Goal: Task Accomplishment & Management: Use online tool/utility

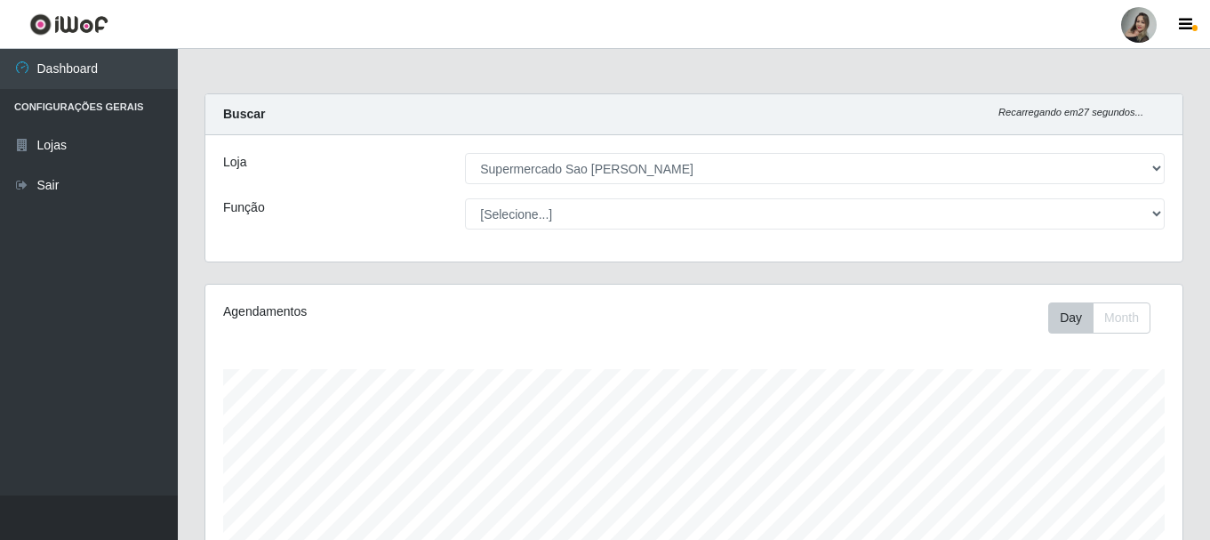
select select "383"
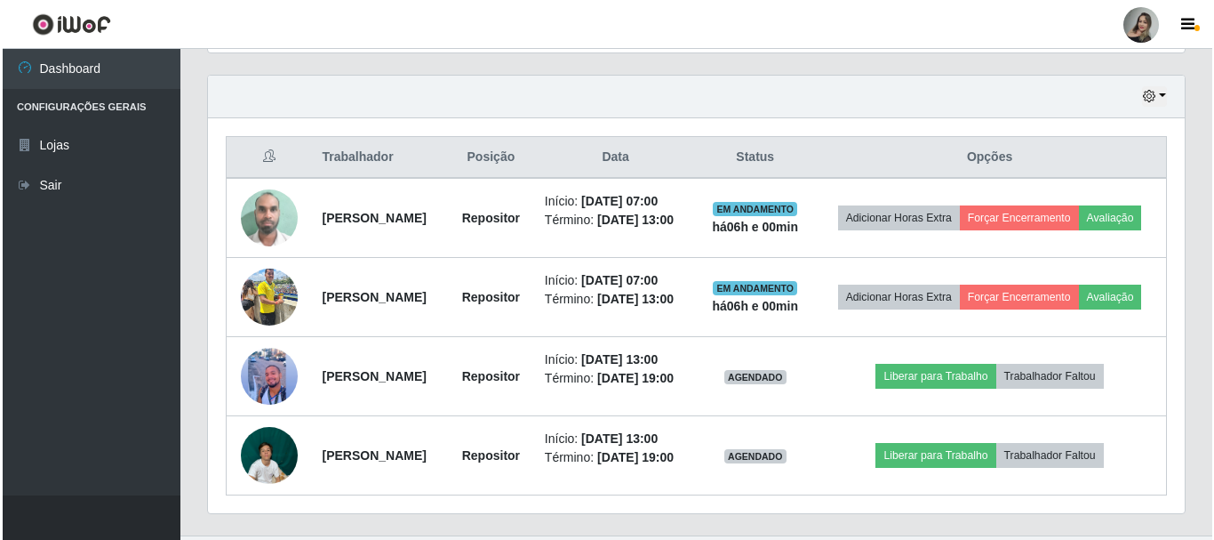
scroll to position [612, 0]
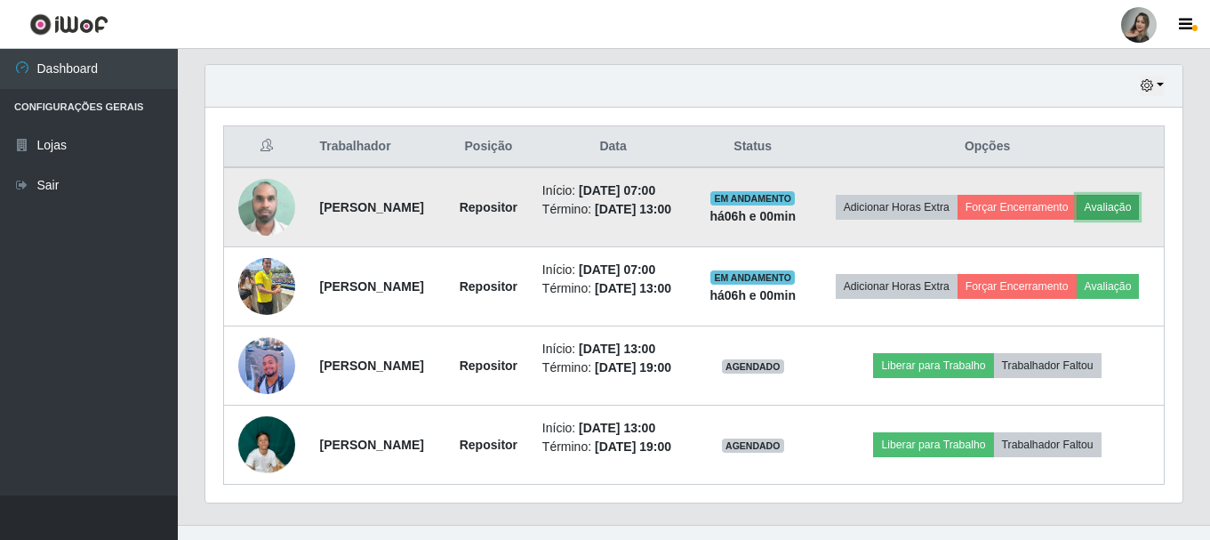
click at [1076, 220] on button "Avaliação" at bounding box center [1107, 207] width 63 height 25
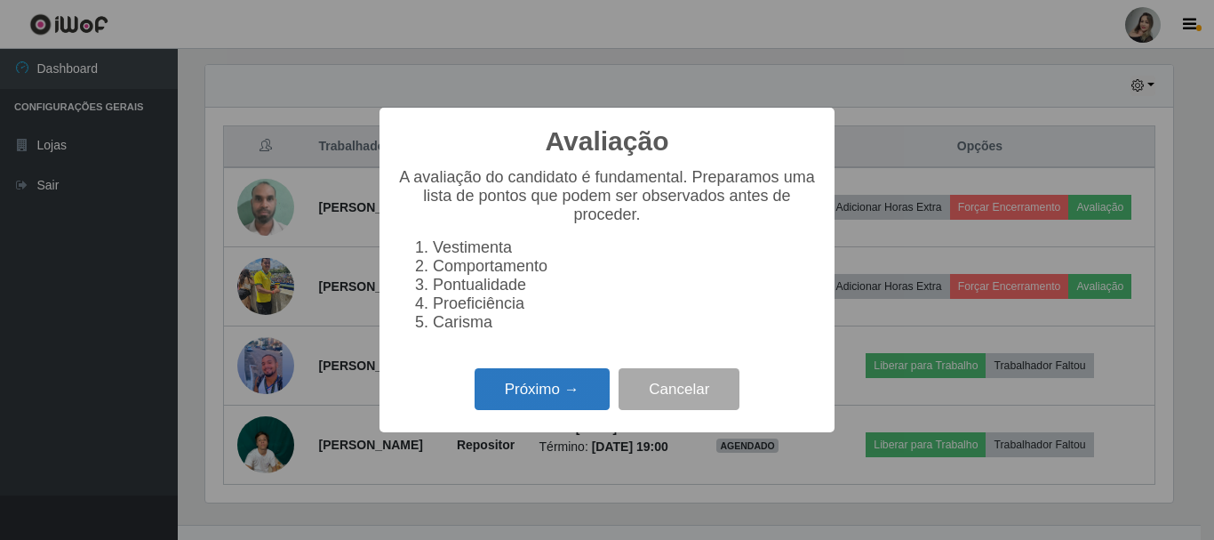
click at [528, 410] on button "Próximo →" at bounding box center [542, 389] width 135 height 42
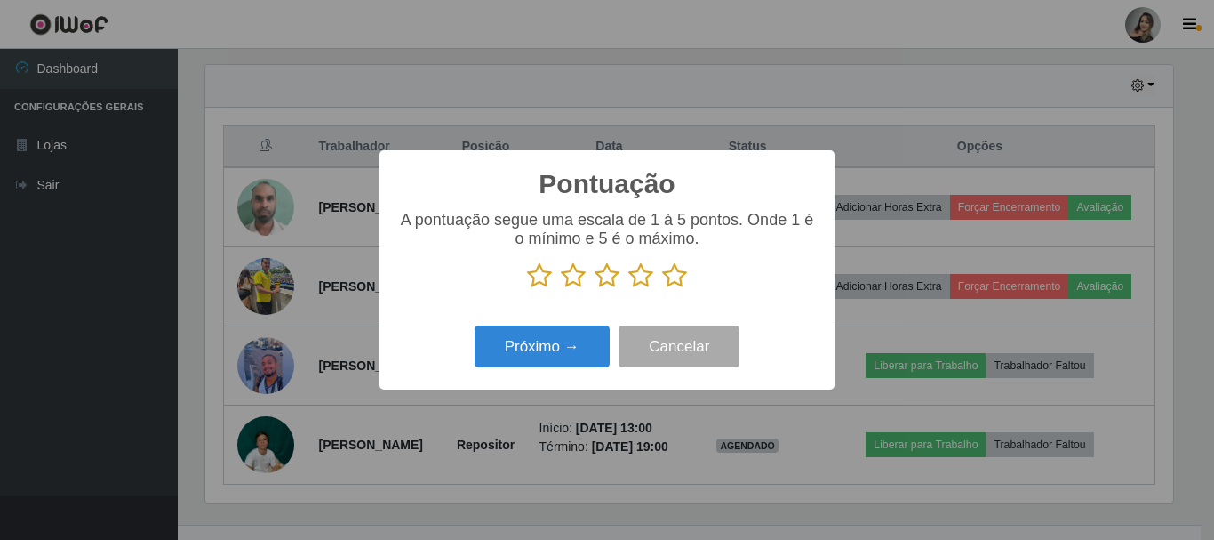
click at [576, 280] on icon at bounding box center [573, 275] width 25 height 27
click at [561, 289] on input "radio" at bounding box center [561, 289] width 0 height 0
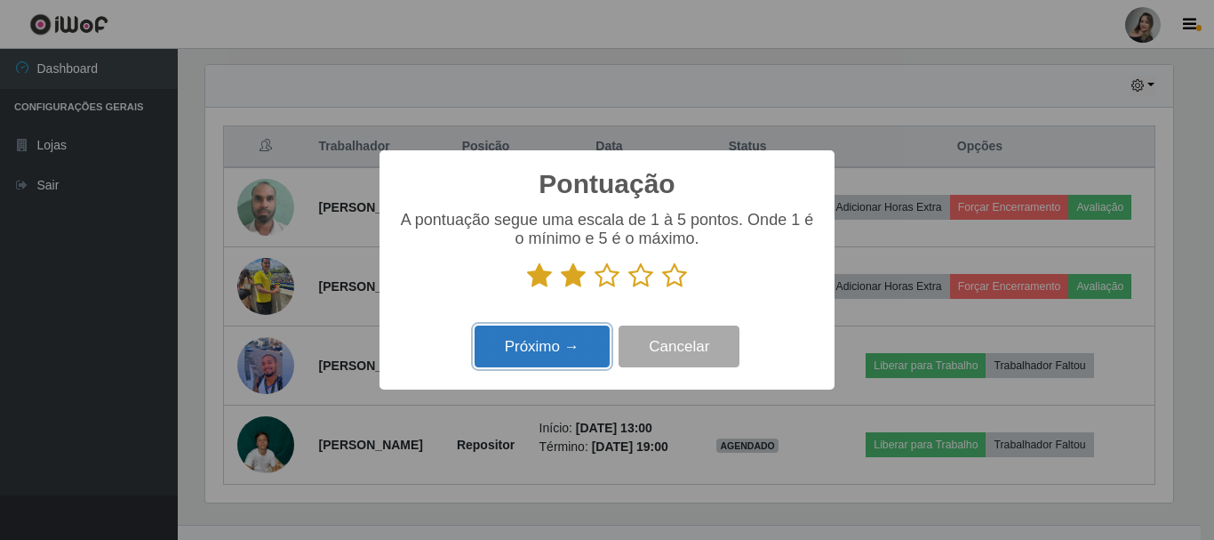
click at [555, 336] on button "Próximo →" at bounding box center [542, 346] width 135 height 42
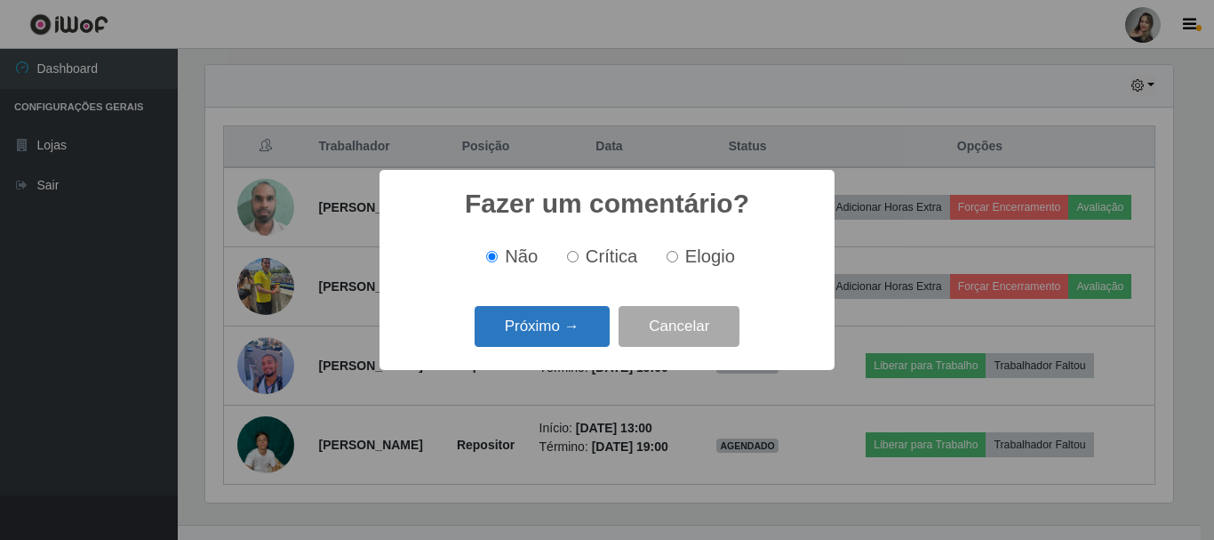
click at [556, 336] on button "Próximo →" at bounding box center [542, 327] width 135 height 42
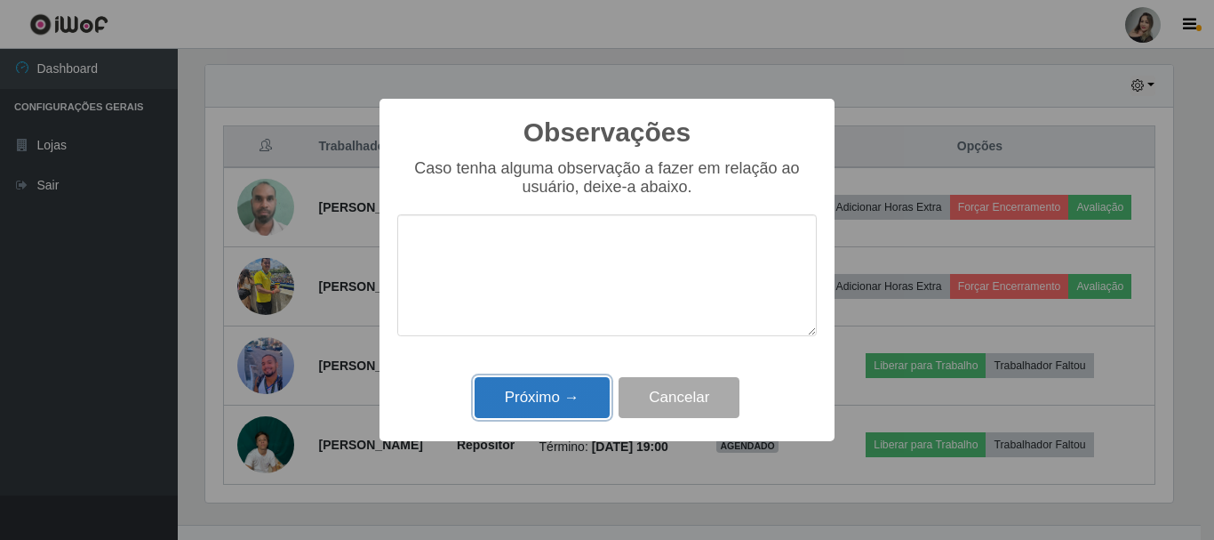
click at [558, 404] on button "Próximo →" at bounding box center [542, 398] width 135 height 42
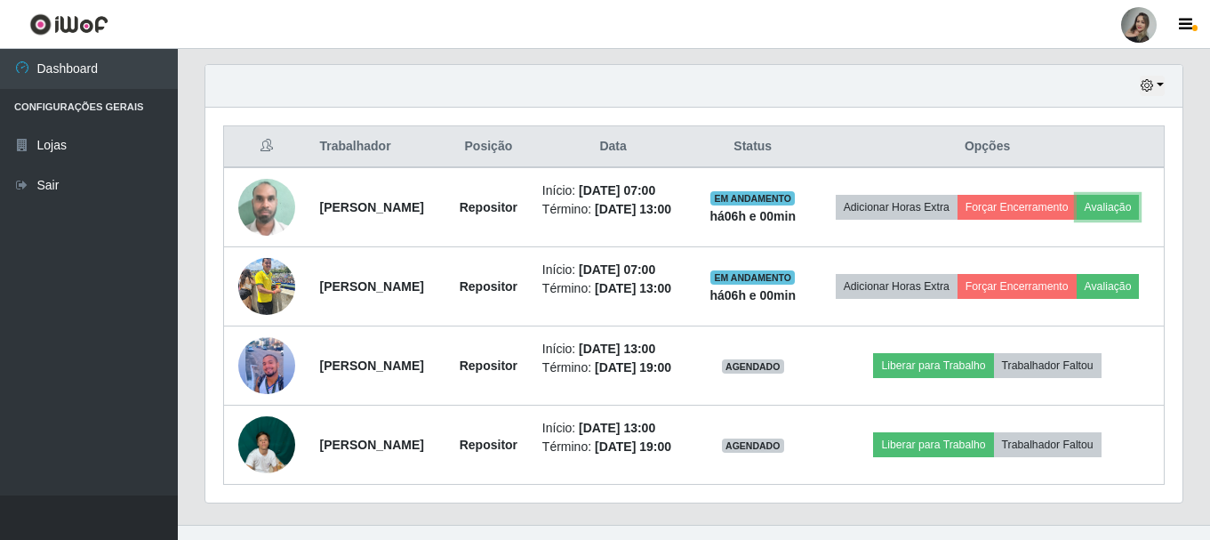
scroll to position [369, 977]
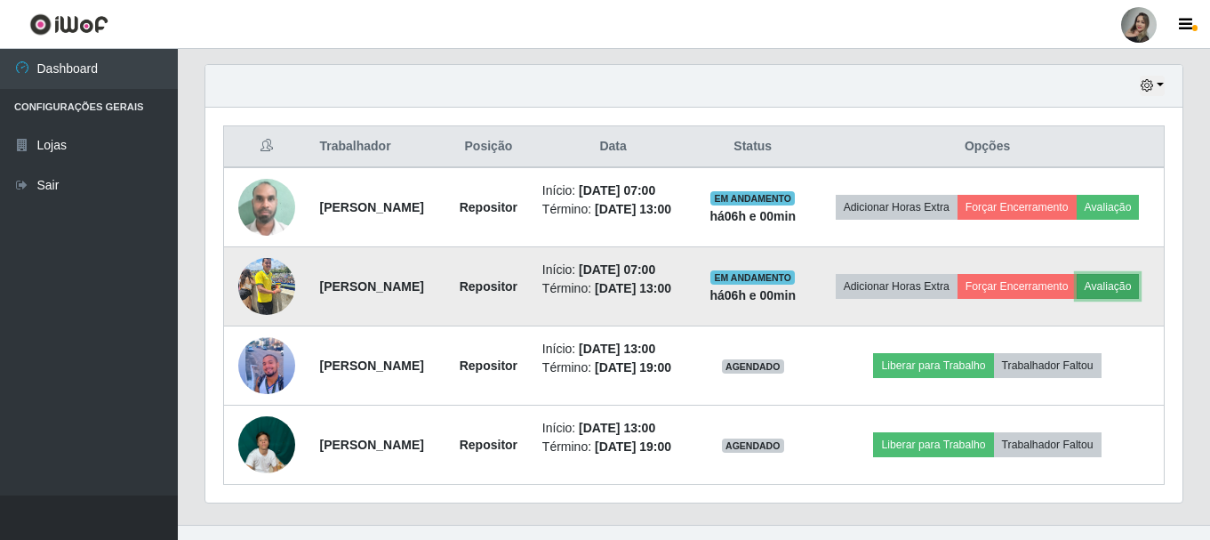
click at [1076, 299] on button "Avaliação" at bounding box center [1107, 286] width 63 height 25
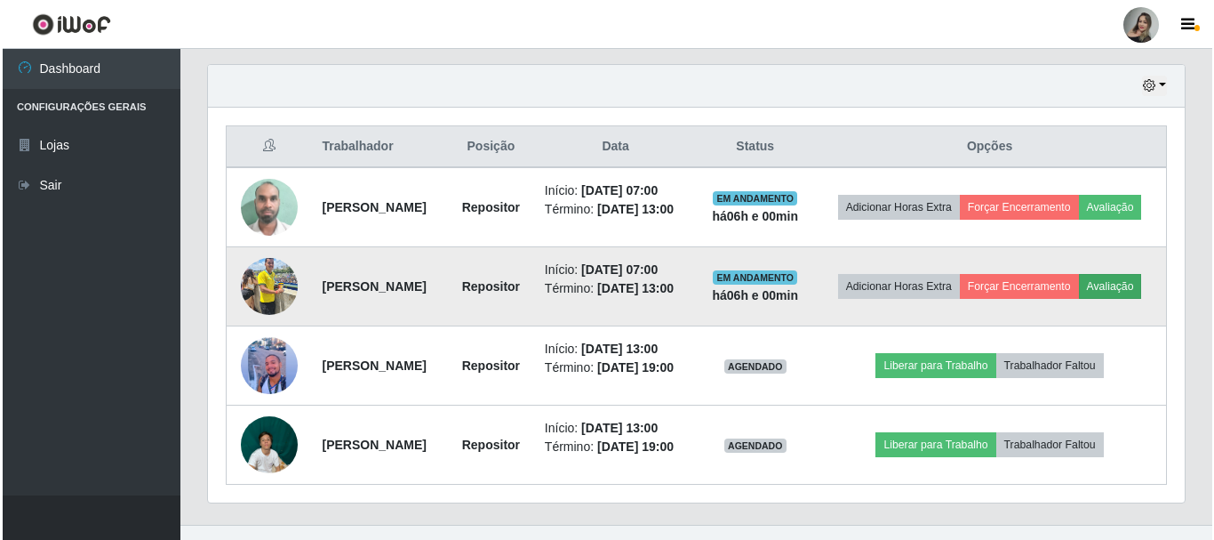
scroll to position [369, 968]
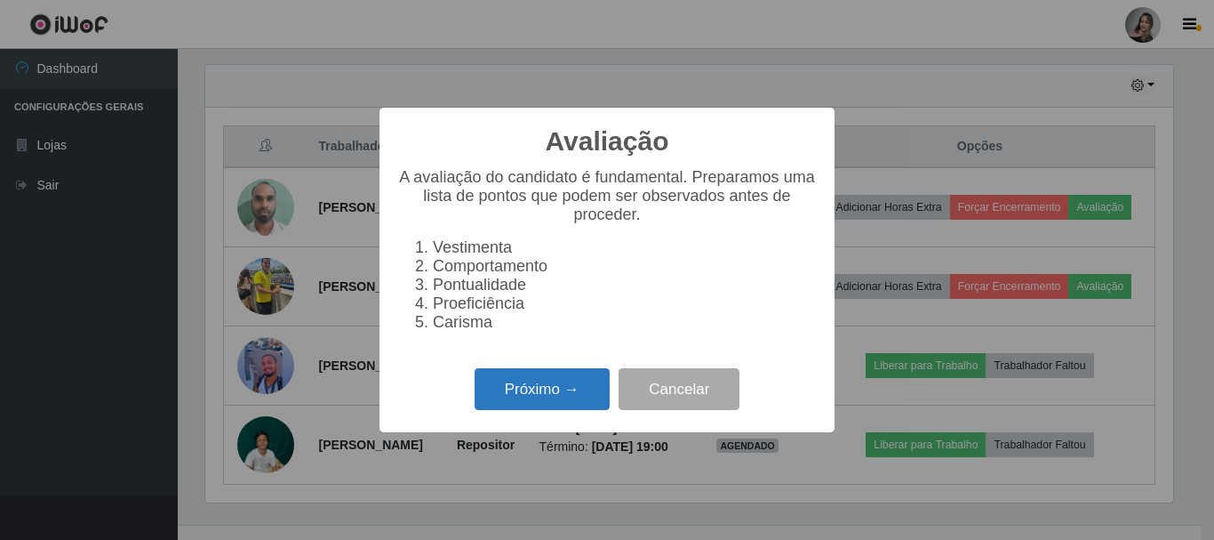
click at [529, 400] on button "Próximo →" at bounding box center [542, 389] width 135 height 42
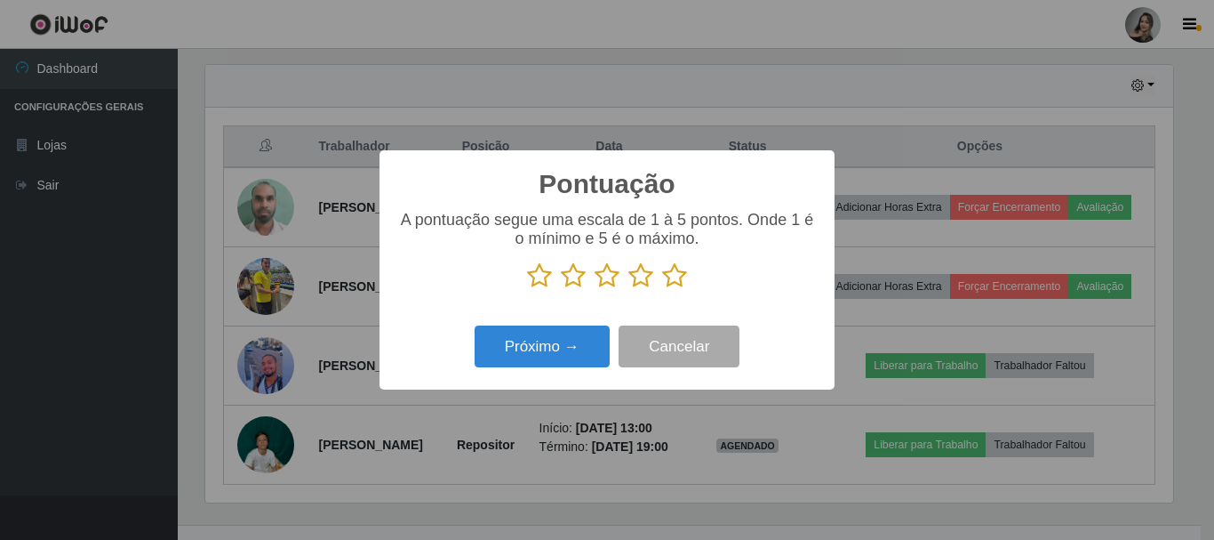
click at [573, 286] on icon at bounding box center [573, 275] width 25 height 27
click at [561, 289] on input "radio" at bounding box center [561, 289] width 0 height 0
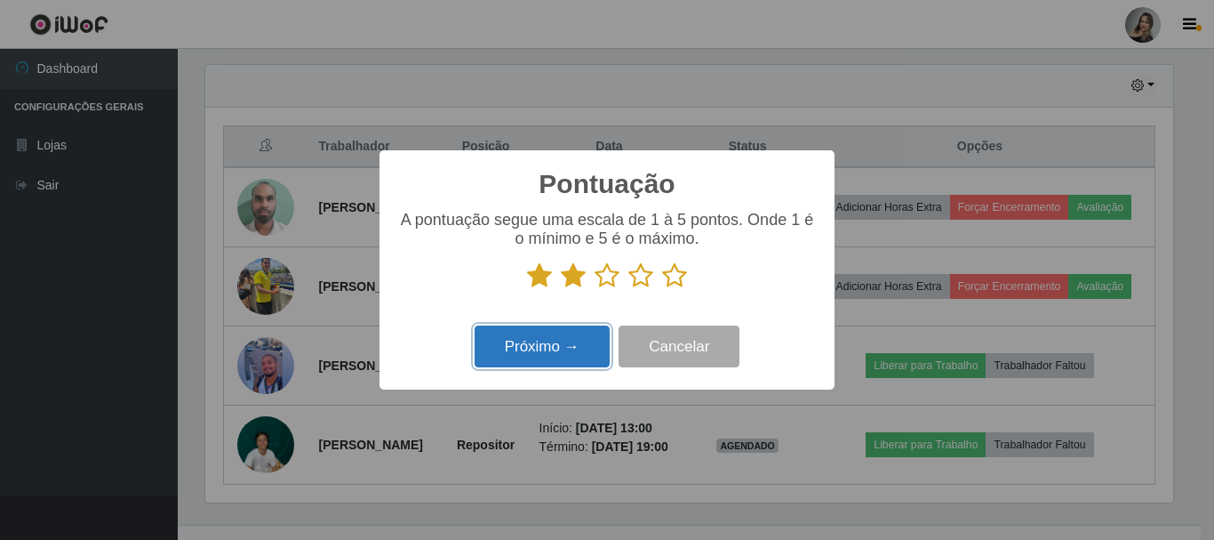
click at [570, 346] on button "Próximo →" at bounding box center [542, 346] width 135 height 42
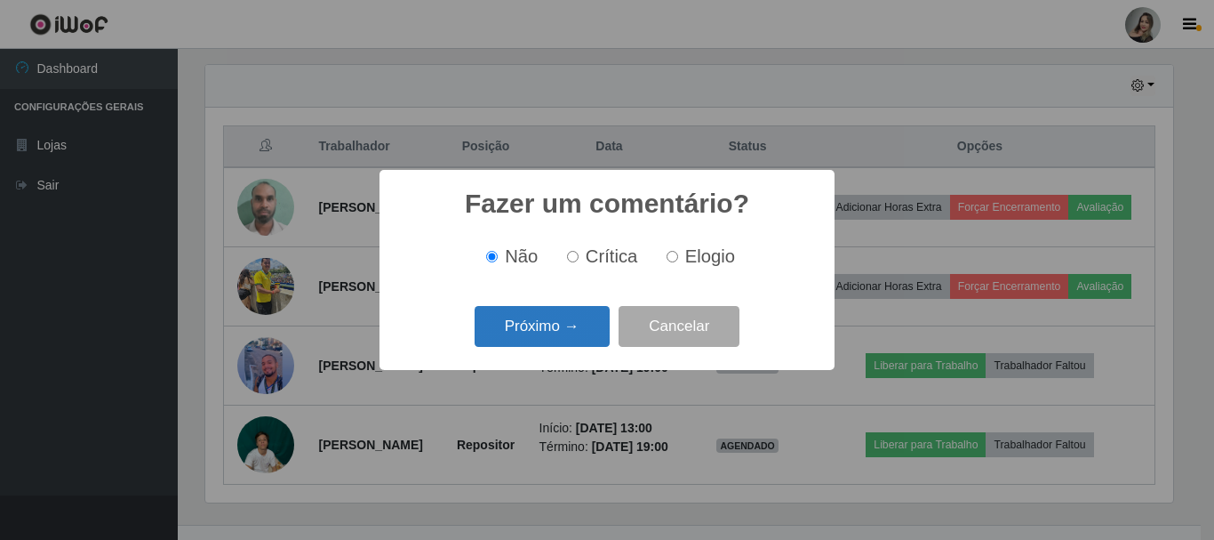
click at [570, 331] on button "Próximo →" at bounding box center [542, 327] width 135 height 42
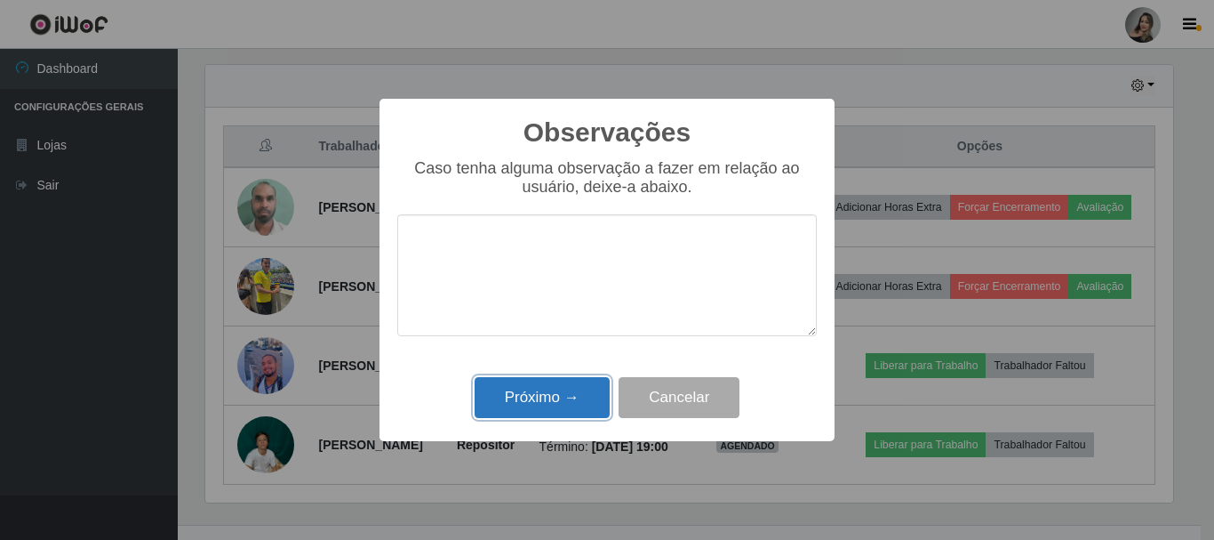
click at [540, 408] on button "Próximo →" at bounding box center [542, 398] width 135 height 42
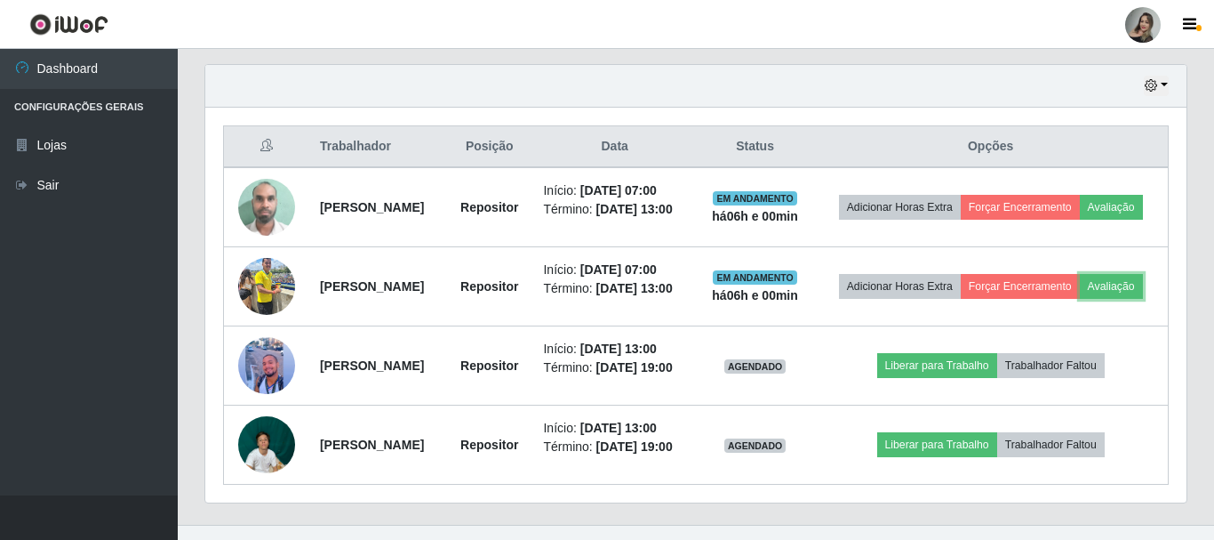
scroll to position [369, 977]
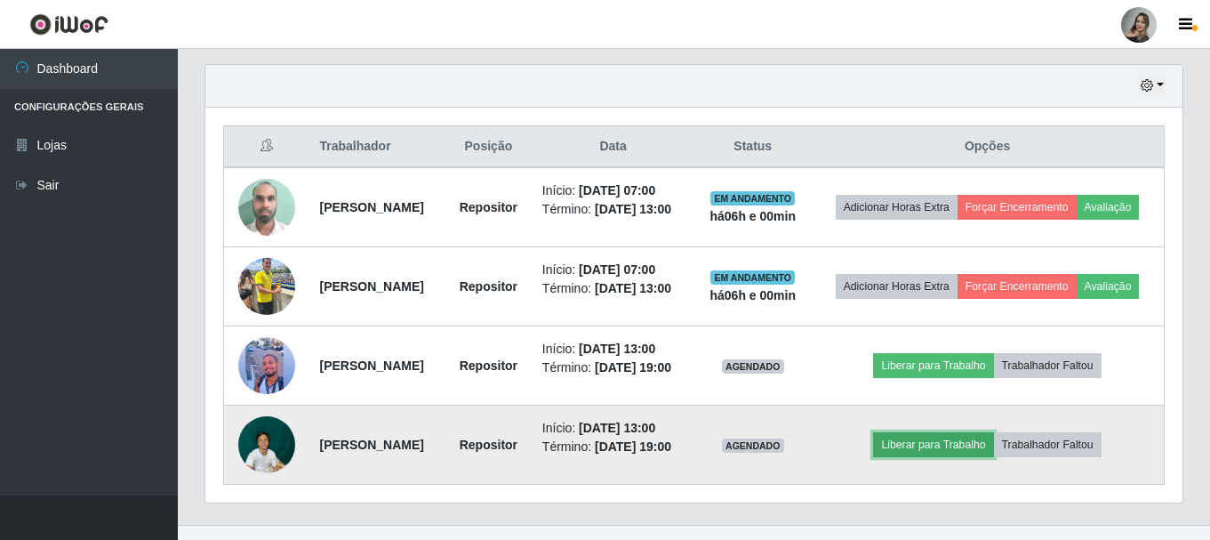
click at [948, 457] on button "Liberar para Trabalho" at bounding box center [933, 444] width 120 height 25
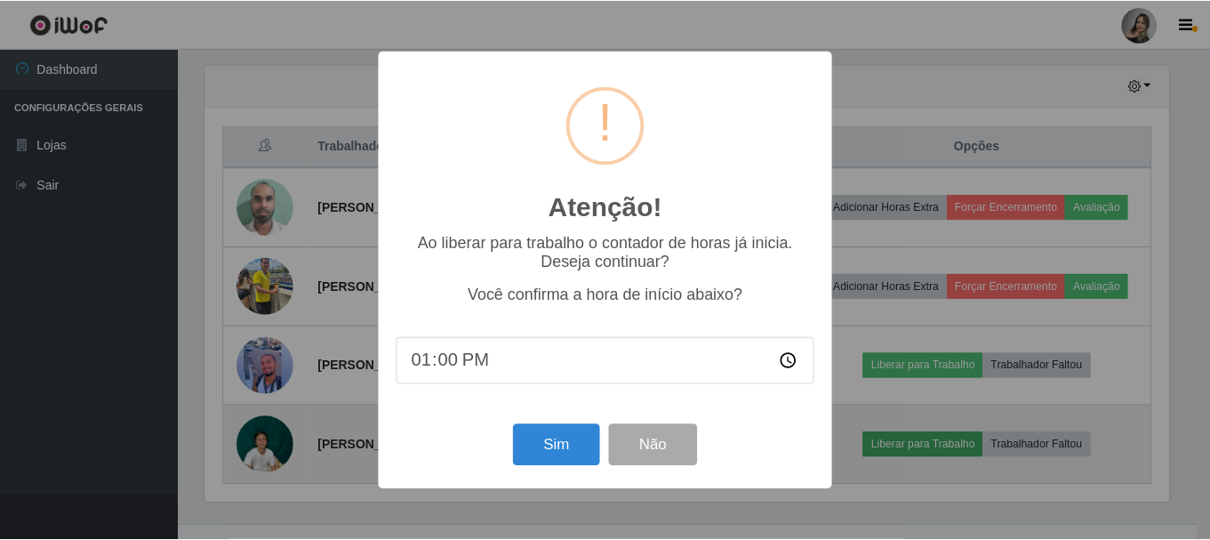
scroll to position [369, 968]
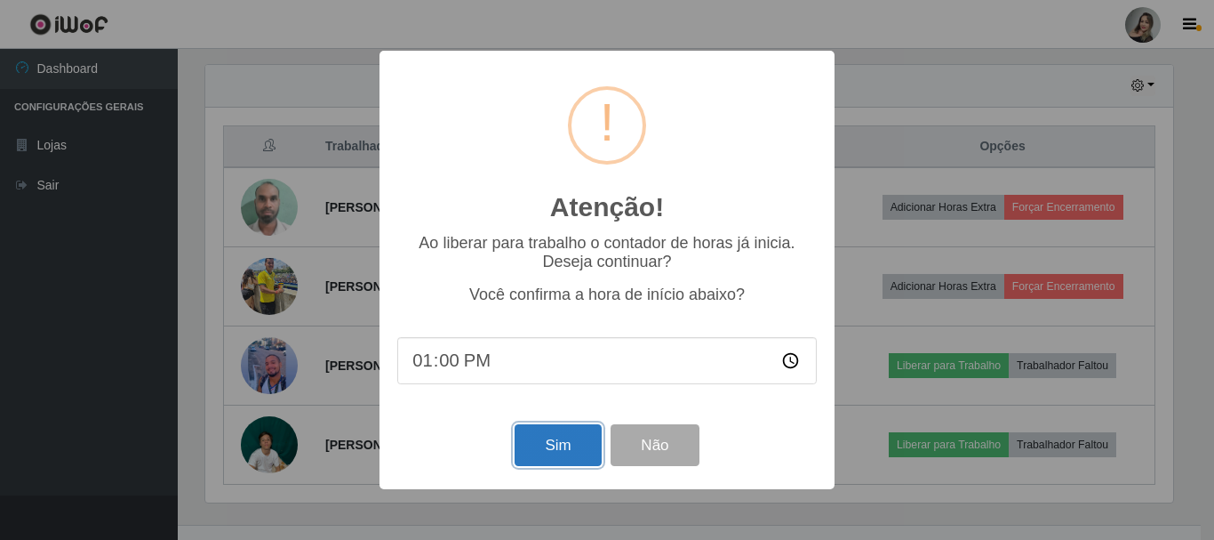
click at [556, 446] on button "Sim" at bounding box center [558, 445] width 86 height 42
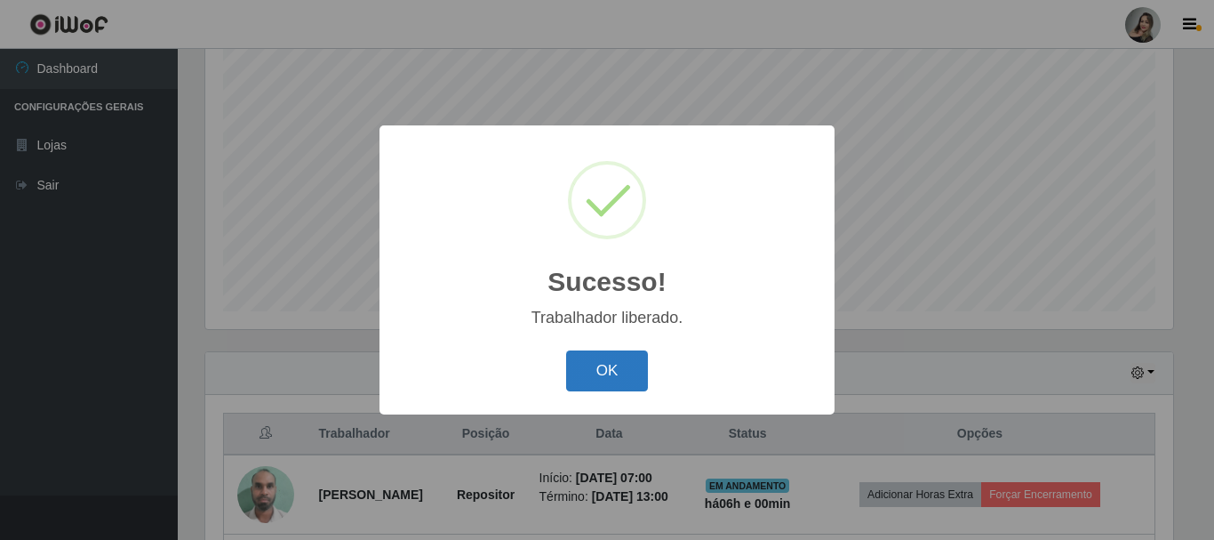
click at [582, 375] on button "OK" at bounding box center [607, 371] width 83 height 42
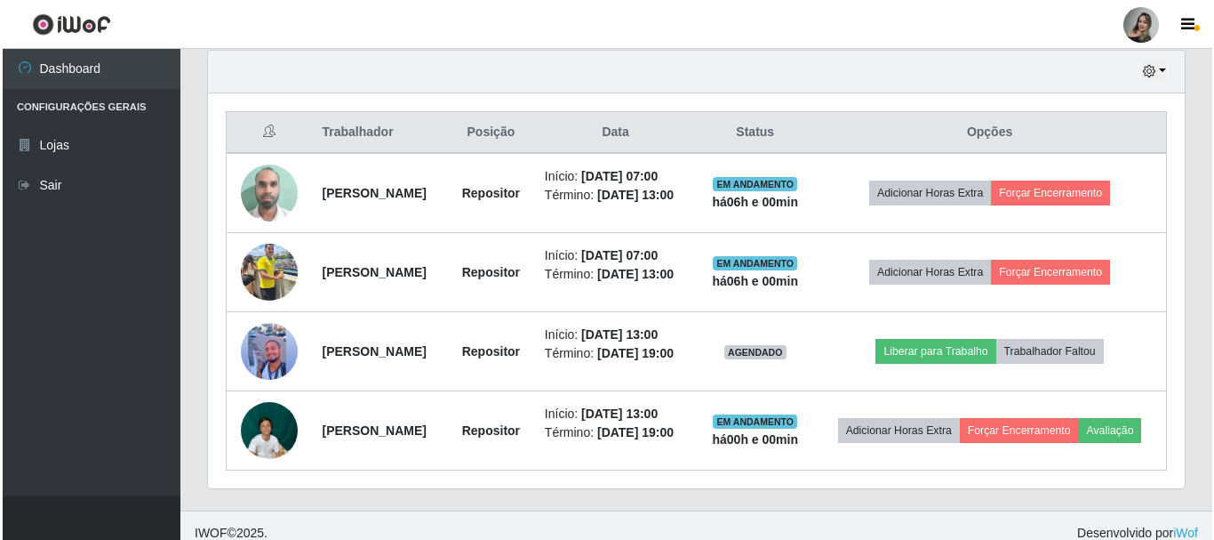
scroll to position [640, 0]
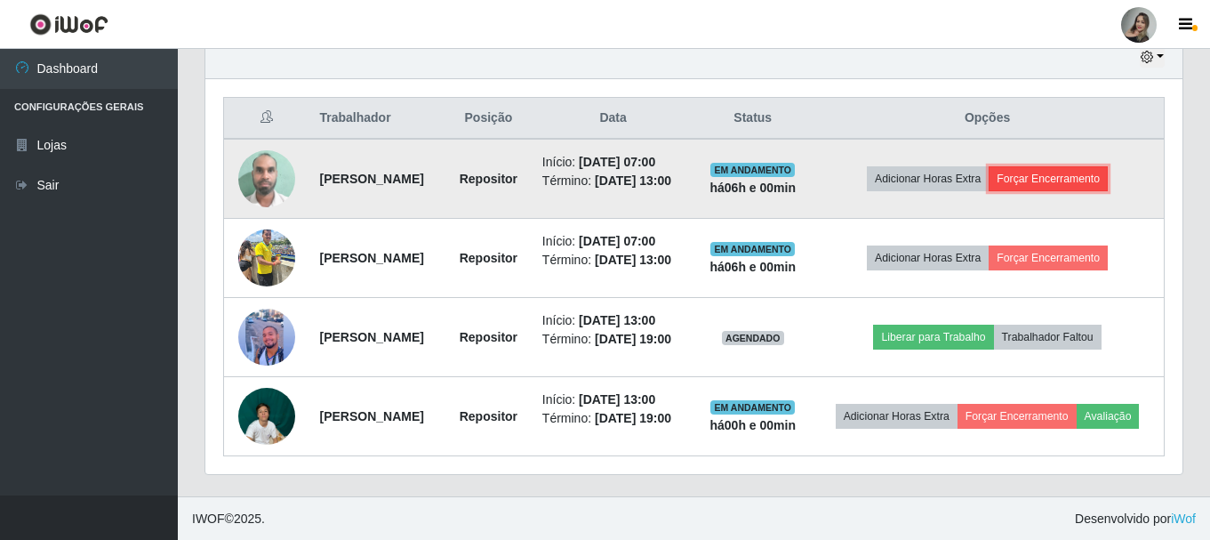
click at [1077, 180] on button "Forçar Encerramento" at bounding box center [1047, 178] width 119 height 25
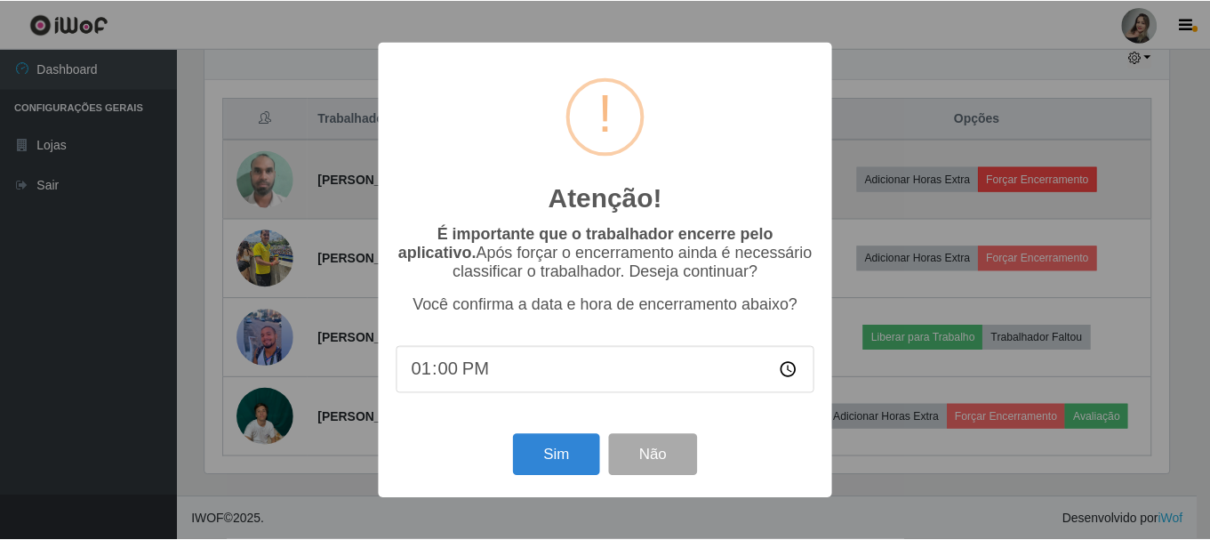
scroll to position [369, 968]
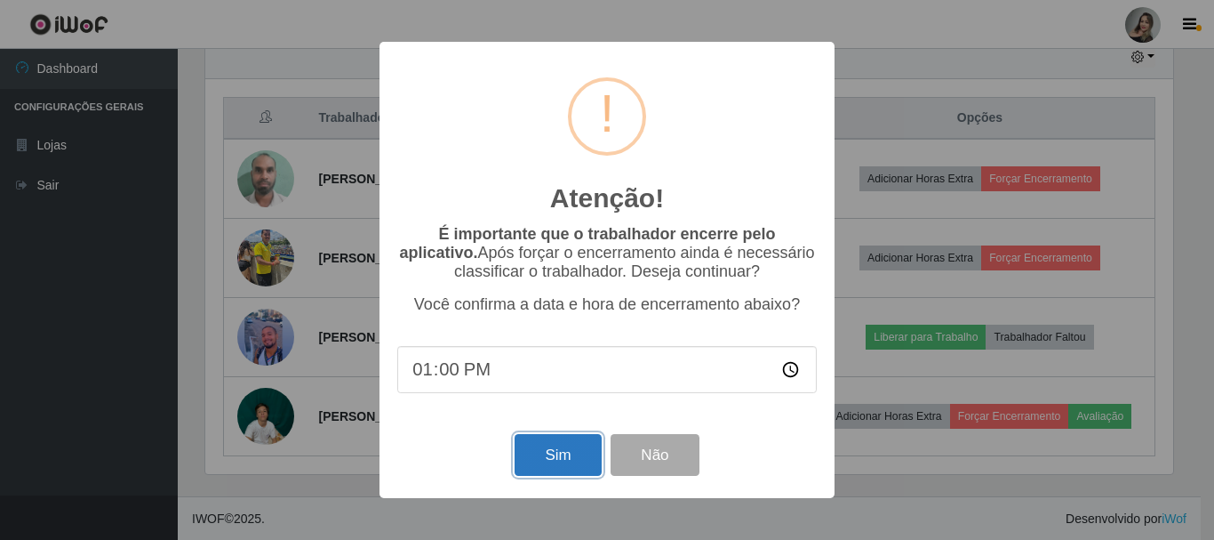
click at [532, 468] on button "Sim" at bounding box center [558, 455] width 86 height 42
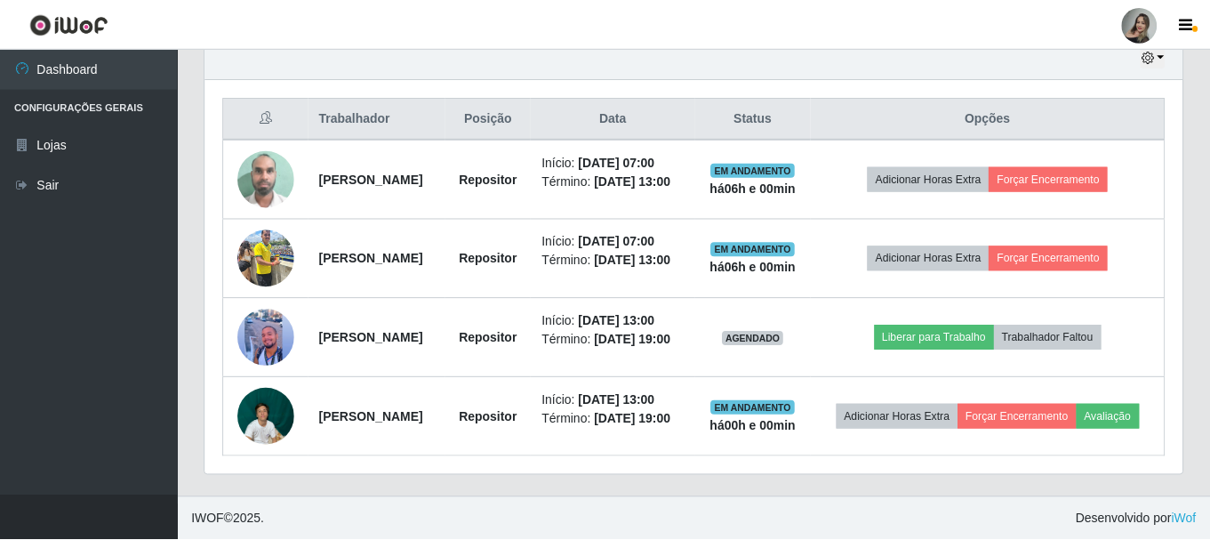
scroll to position [0, 0]
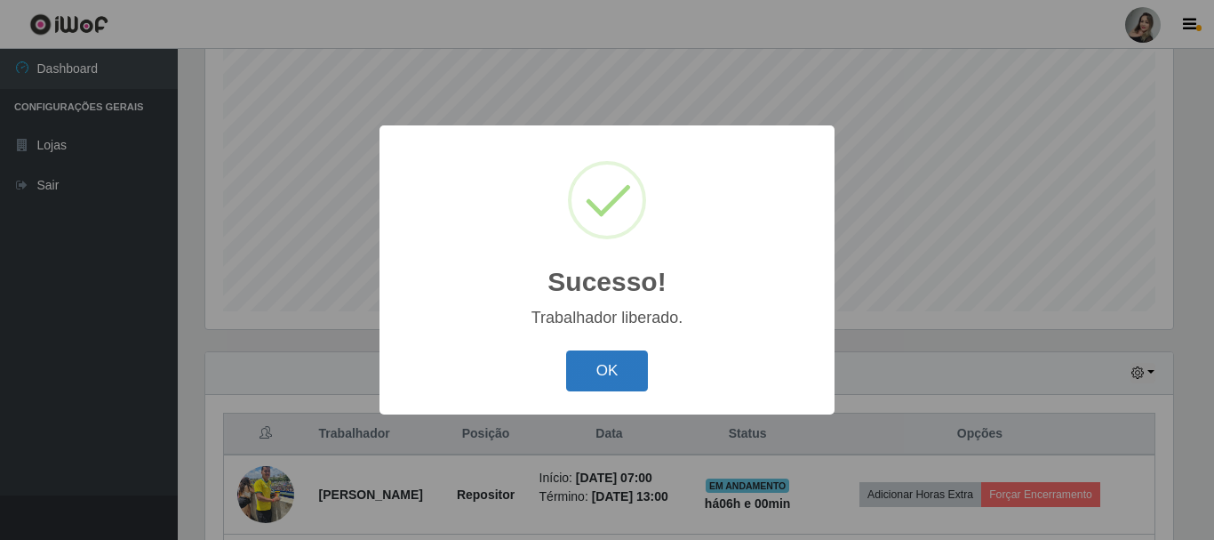
click at [572, 368] on button "OK" at bounding box center [607, 371] width 83 height 42
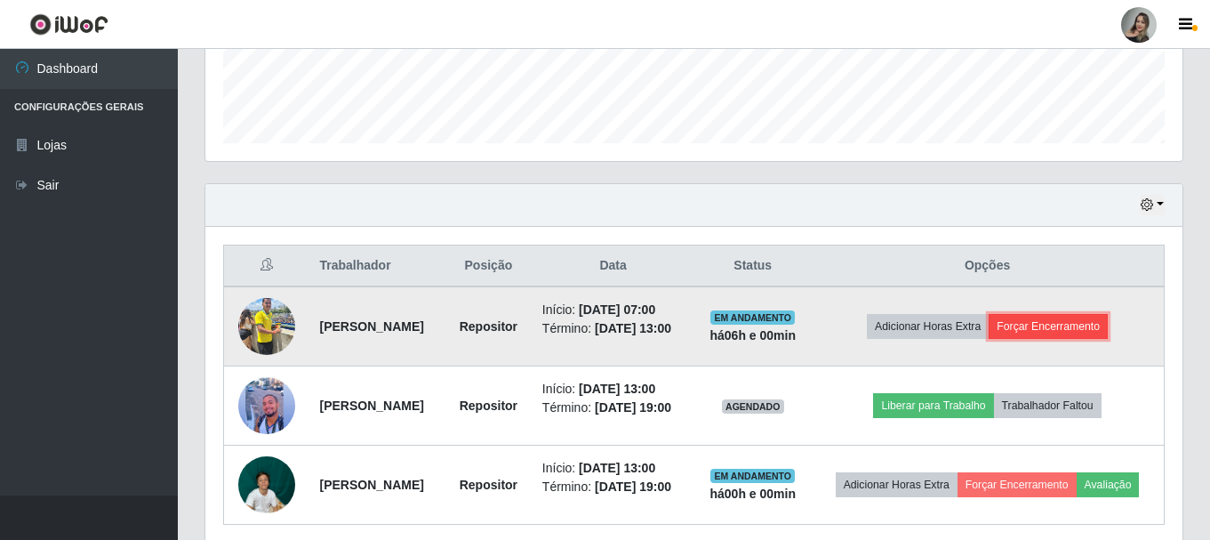
click at [1098, 331] on button "Forçar Encerramento" at bounding box center [1047, 326] width 119 height 25
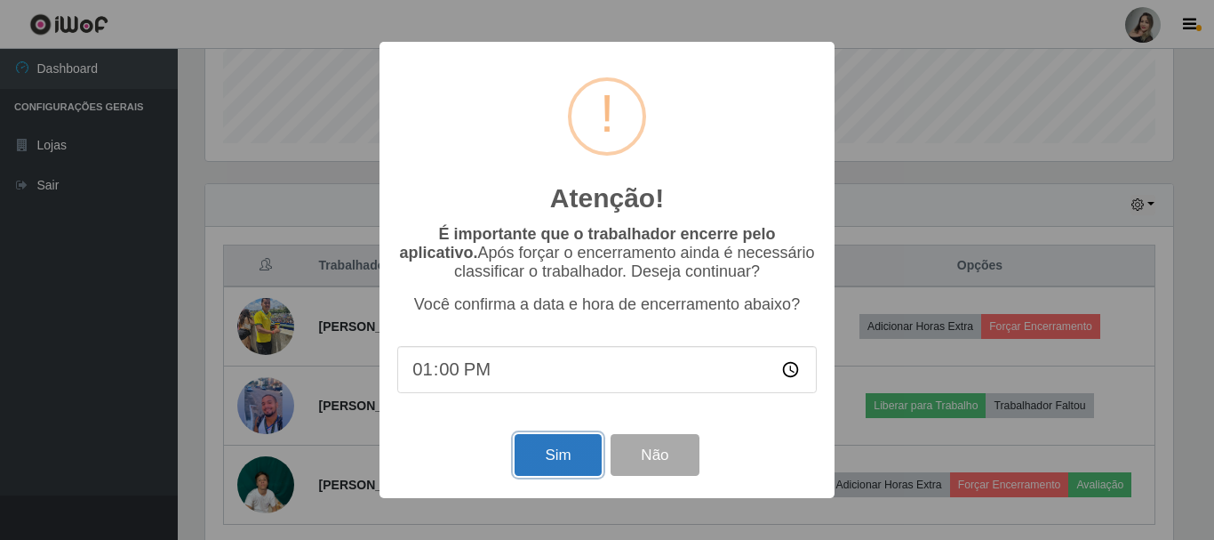
click at [565, 451] on button "Sim" at bounding box center [558, 455] width 86 height 42
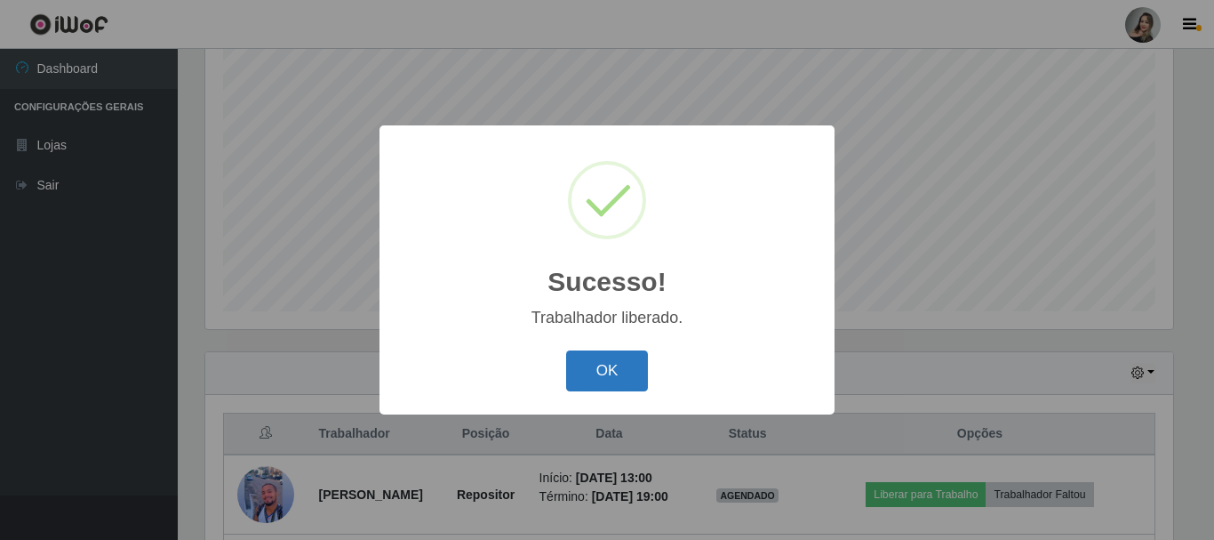
click at [605, 376] on button "OK" at bounding box center [607, 371] width 83 height 42
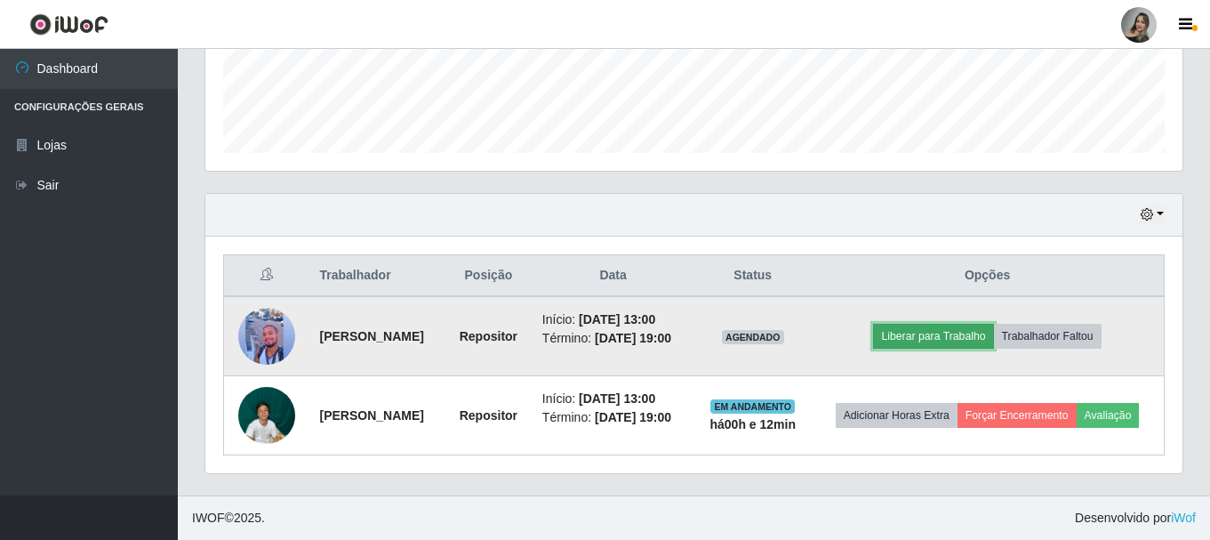
click at [958, 324] on button "Liberar para Trabalho" at bounding box center [933, 336] width 120 height 25
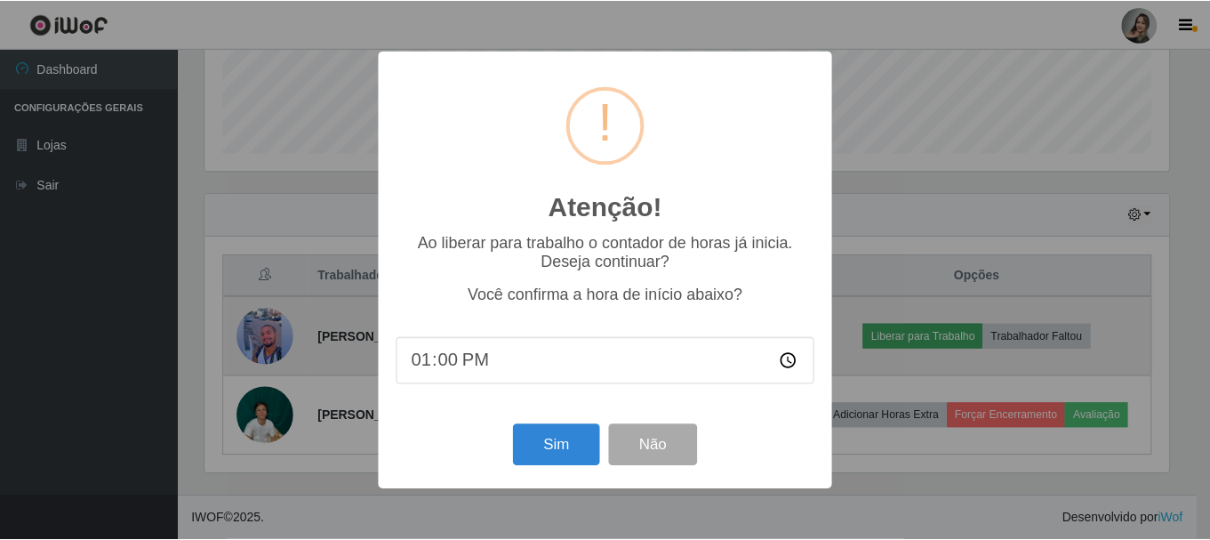
scroll to position [369, 968]
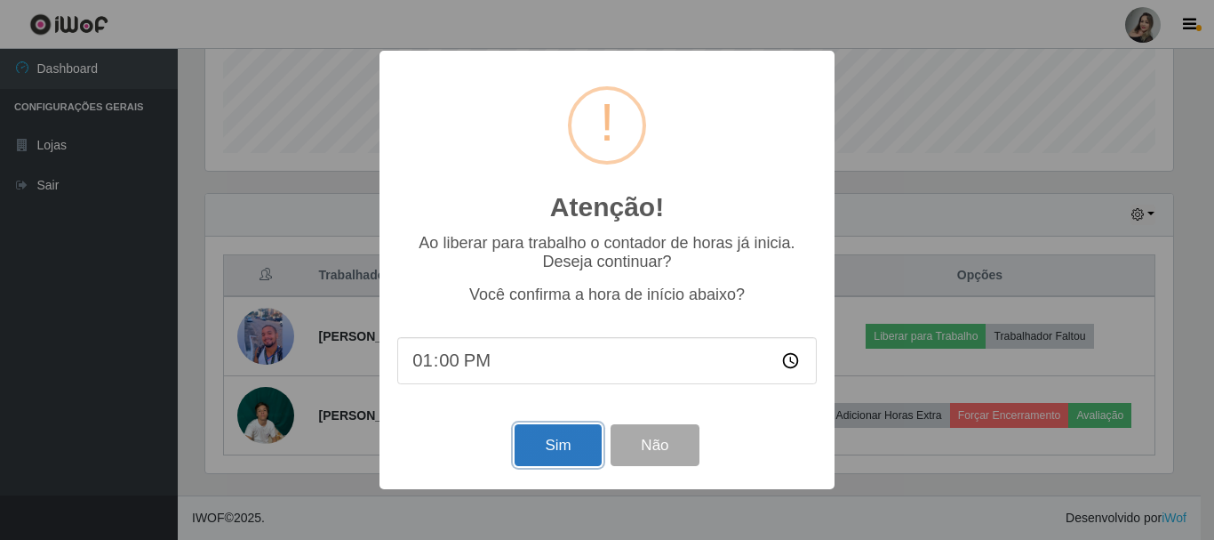
click at [588, 456] on button "Sim" at bounding box center [558, 445] width 86 height 42
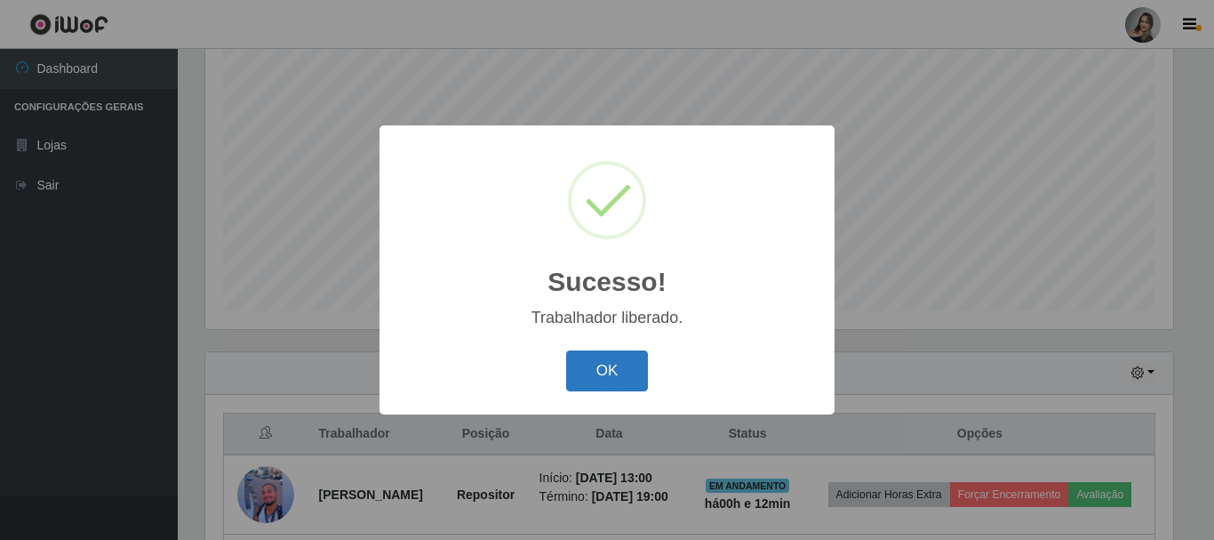
click at [614, 369] on button "OK" at bounding box center [607, 371] width 83 height 42
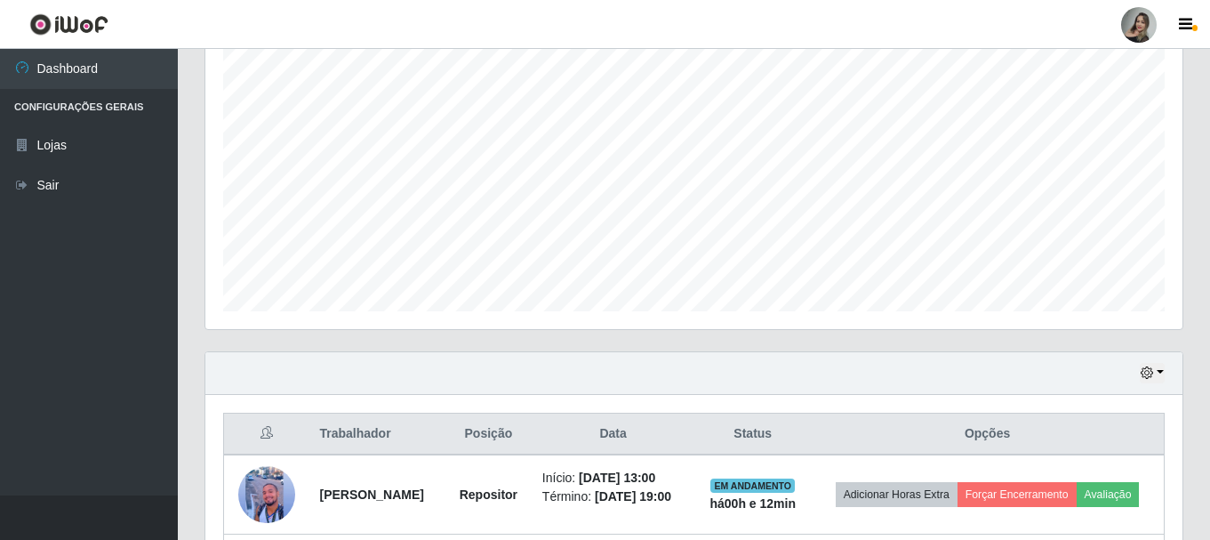
scroll to position [509, 0]
